Goal: Navigation & Orientation: Understand site structure

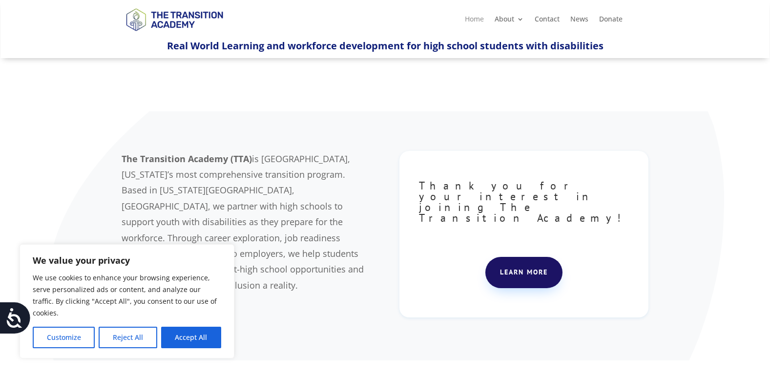
click at [476, 21] on link "Home" at bounding box center [474, 21] width 19 height 11
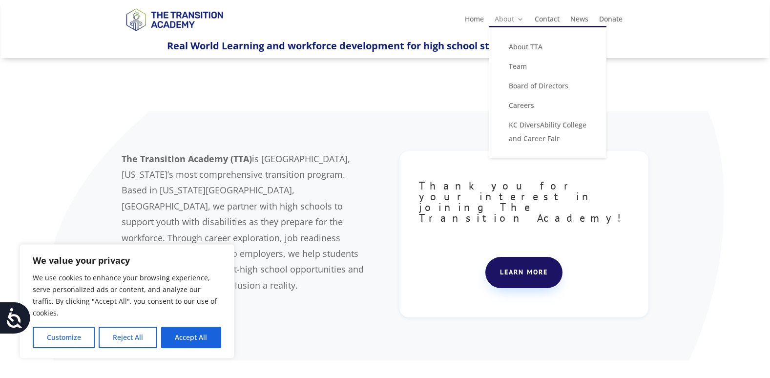
click at [502, 17] on link "About" at bounding box center [509, 21] width 29 height 11
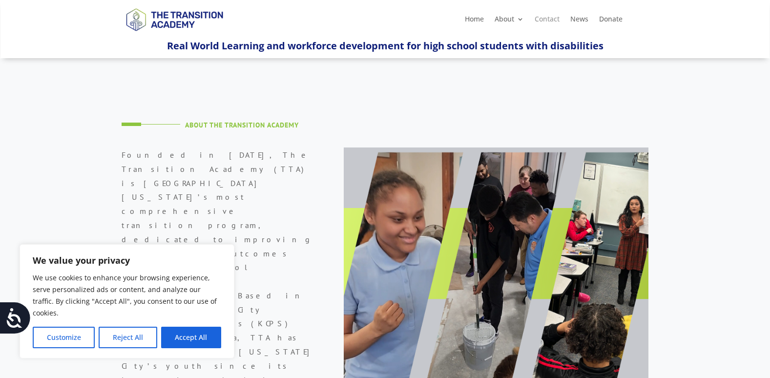
click at [548, 21] on link "Contact" at bounding box center [547, 21] width 25 height 11
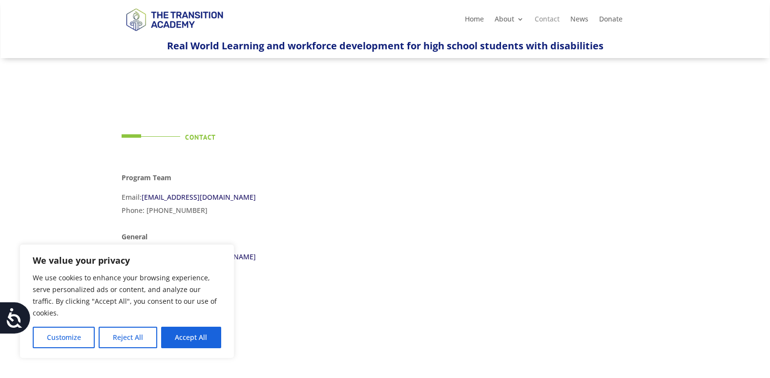
click at [548, 21] on link "Contact" at bounding box center [547, 21] width 25 height 11
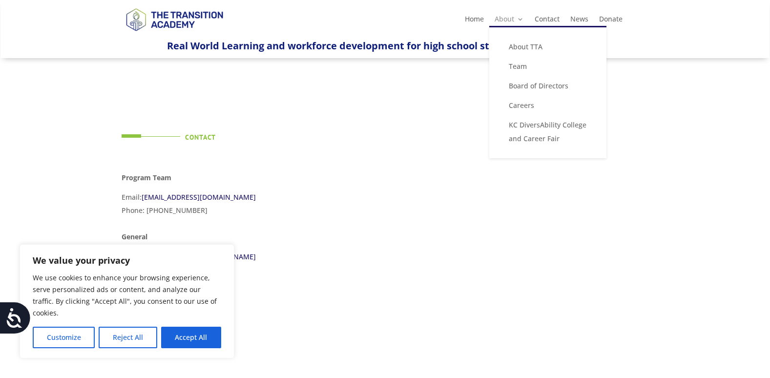
click at [501, 20] on link "About" at bounding box center [509, 21] width 29 height 11
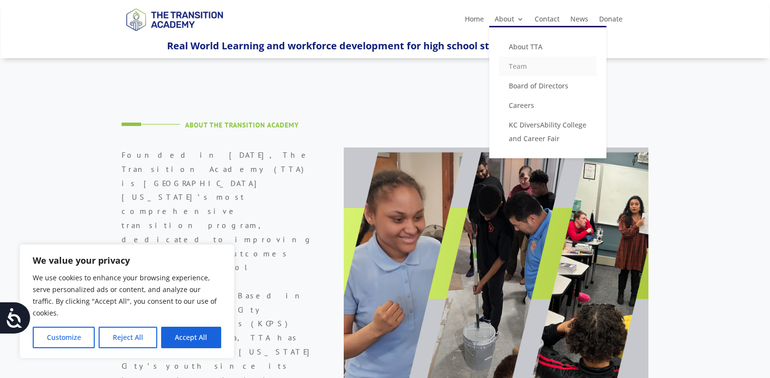
click at [512, 70] on link "Team" at bounding box center [548, 67] width 98 height 20
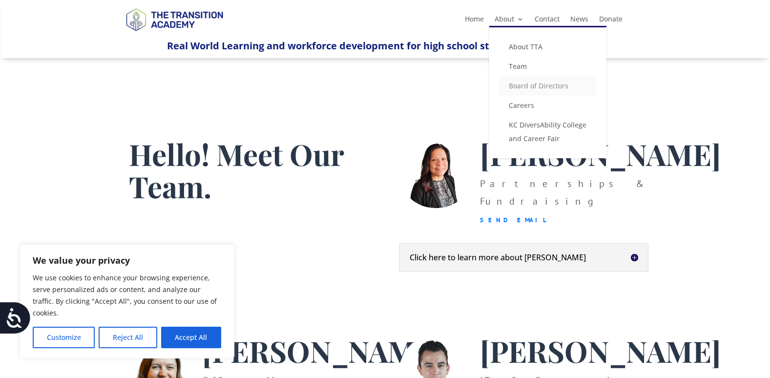
click at [519, 88] on link "Board of Directors" at bounding box center [548, 86] width 98 height 20
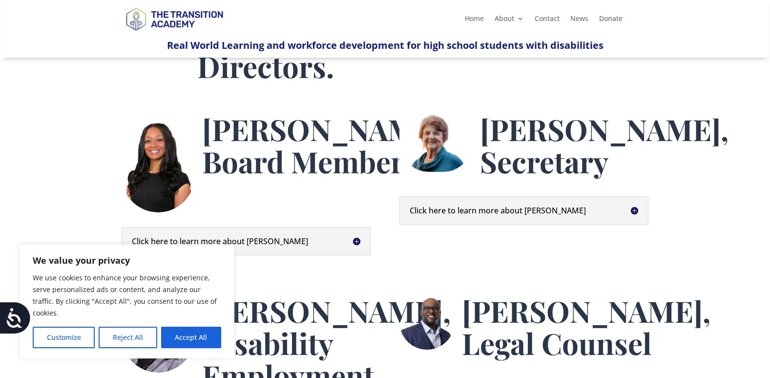
scroll to position [49, 0]
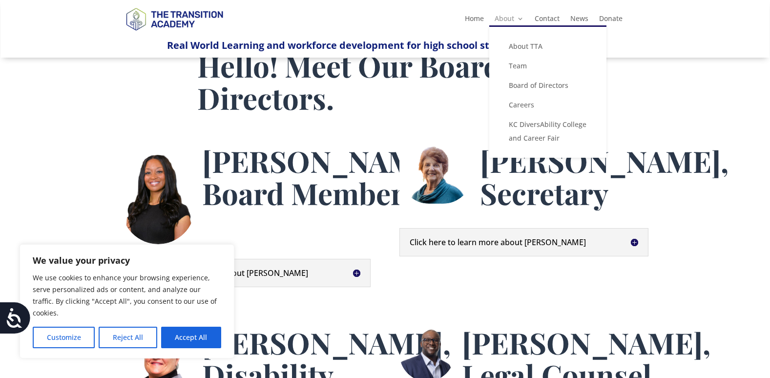
click at [505, 20] on link "About" at bounding box center [509, 20] width 29 height 11
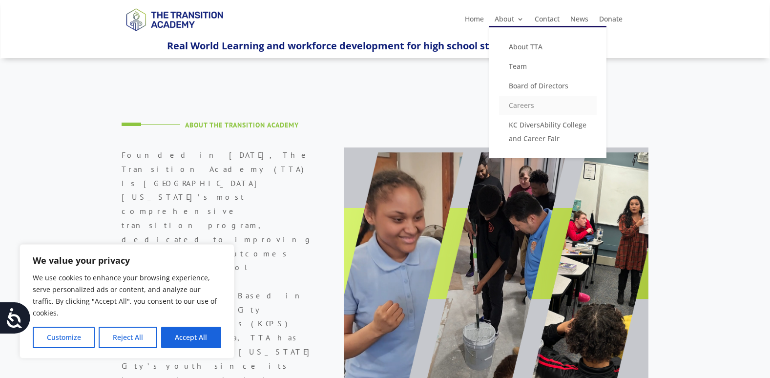
click at [515, 106] on link "Careers" at bounding box center [548, 106] width 98 height 20
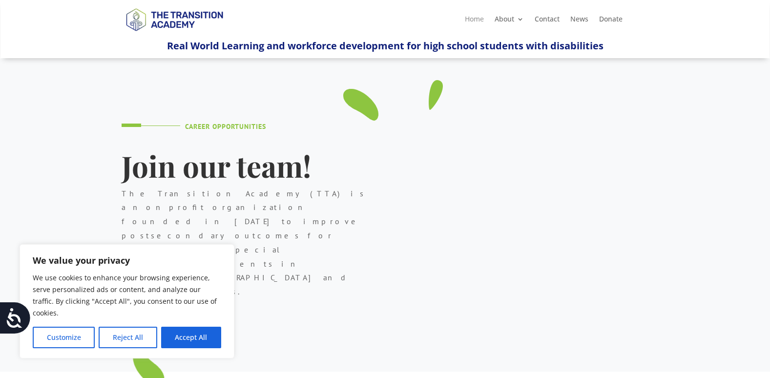
click at [470, 20] on link "Home" at bounding box center [474, 21] width 19 height 11
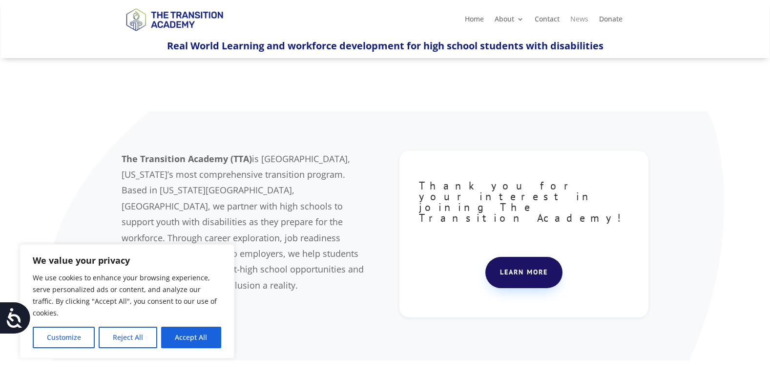
click at [579, 20] on link "News" at bounding box center [580, 21] width 18 height 11
click at [573, 20] on link "News" at bounding box center [580, 21] width 18 height 11
click at [474, 20] on link "Home" at bounding box center [474, 21] width 19 height 11
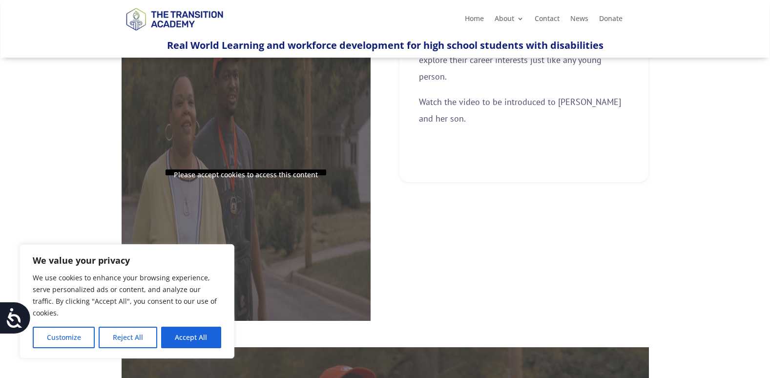
scroll to position [440, 0]
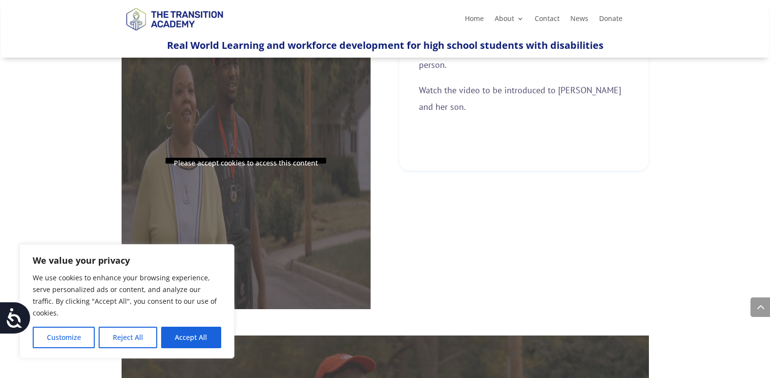
click at [250, 163] on p "Please accept cookies to access this content" at bounding box center [246, 161] width 161 height 6
click at [181, 338] on button "Accept All" at bounding box center [191, 337] width 60 height 21
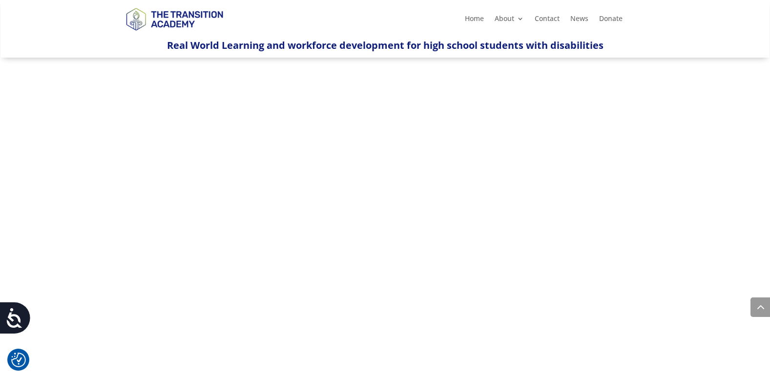
scroll to position [748, 0]
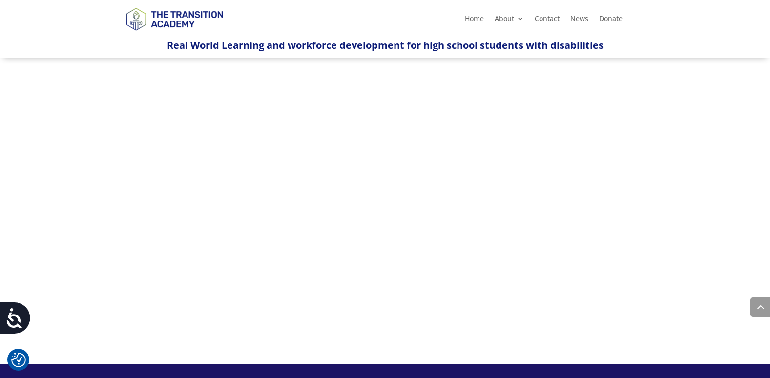
click at [730, 37] on div "Home About About TTA Team Board of Directors Careers KC DiversAbility College a…" at bounding box center [384, 29] width 769 height 58
